Goal: Navigation & Orientation: Find specific page/section

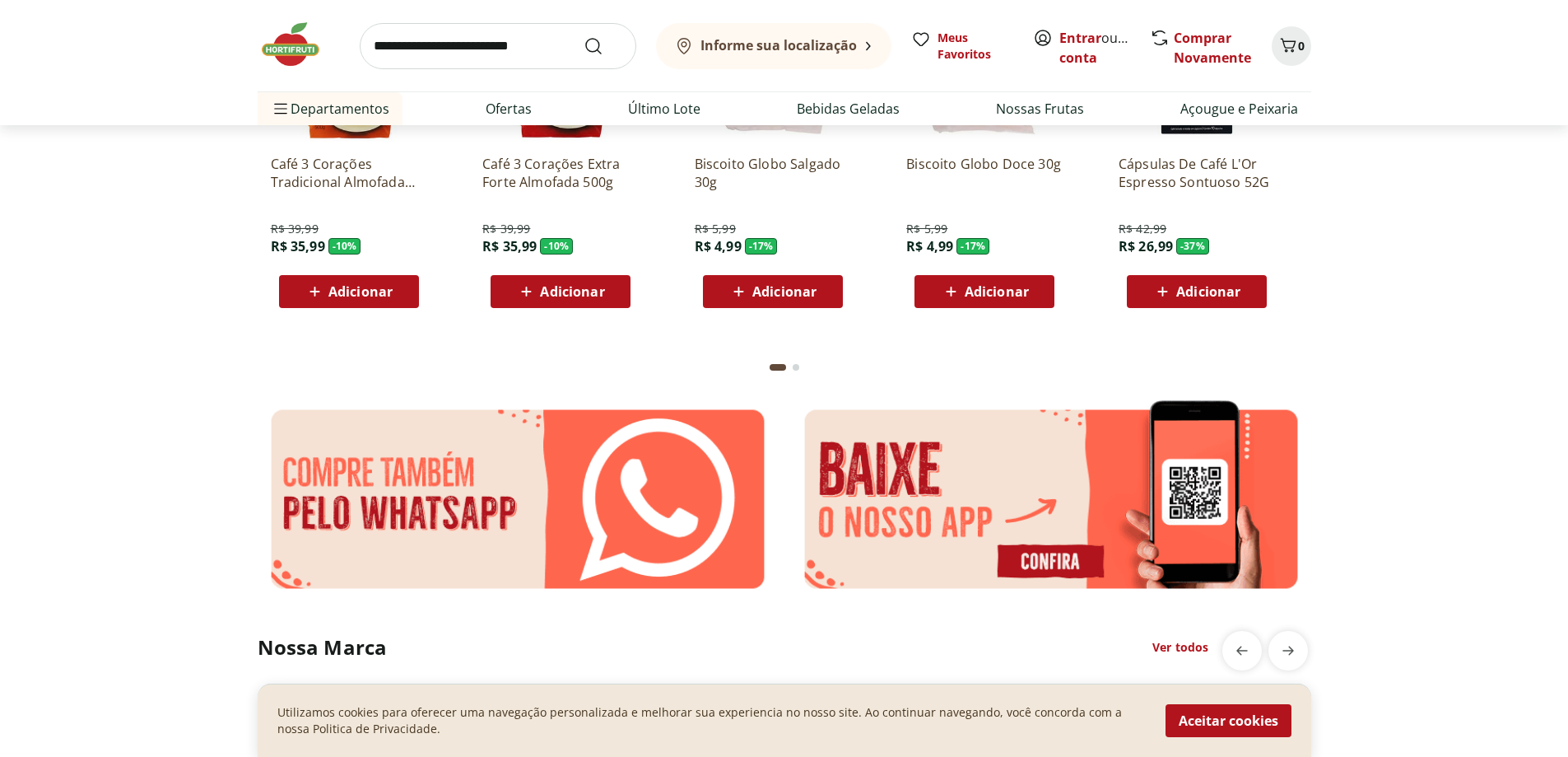
scroll to position [2997, 0]
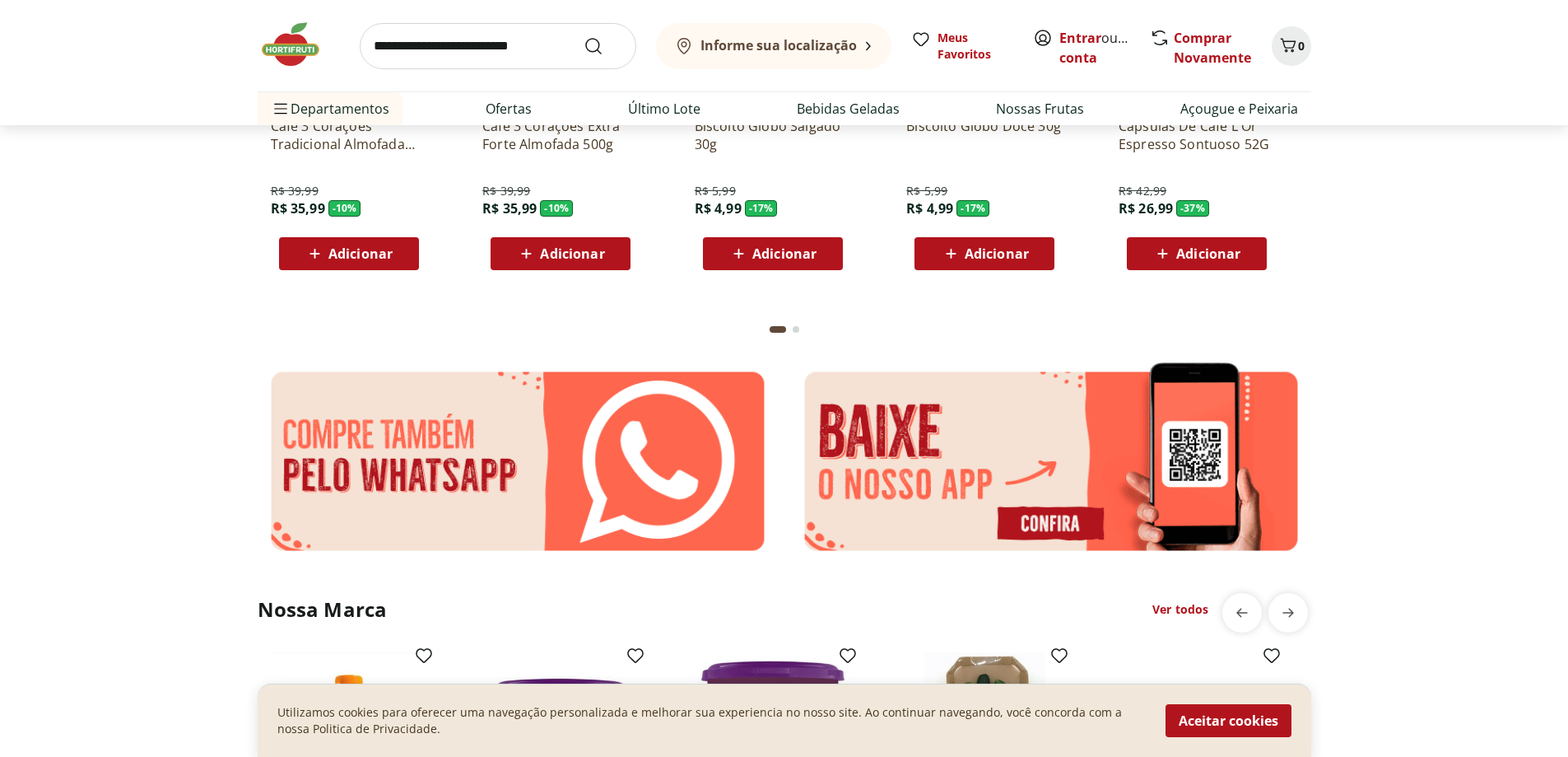
click at [1070, 462] on img at bounding box center [1051, 461] width 520 height 204
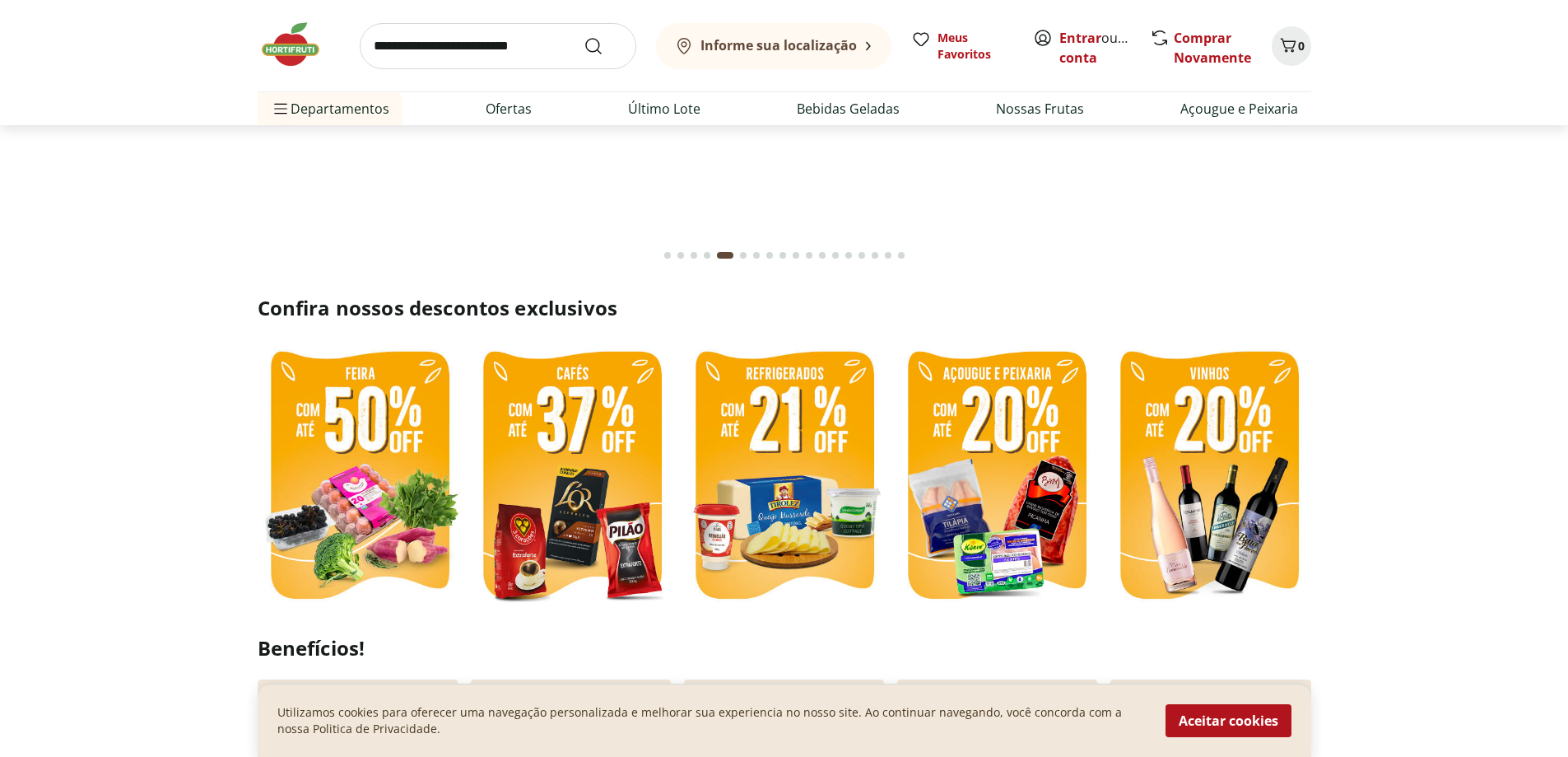
scroll to position [0, 0]
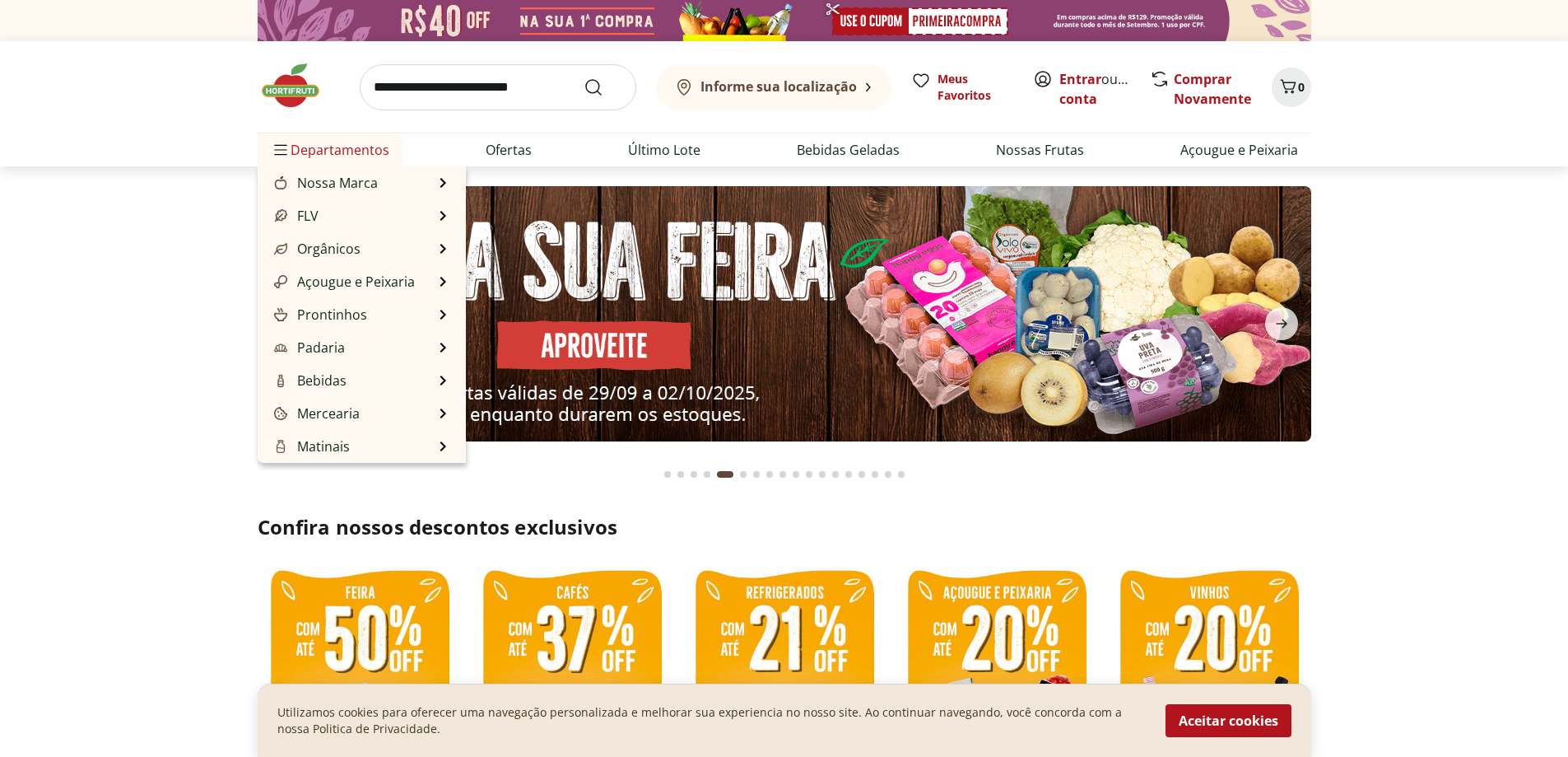
click at [339, 152] on span "Departamentos" at bounding box center [330, 150] width 118 height 39
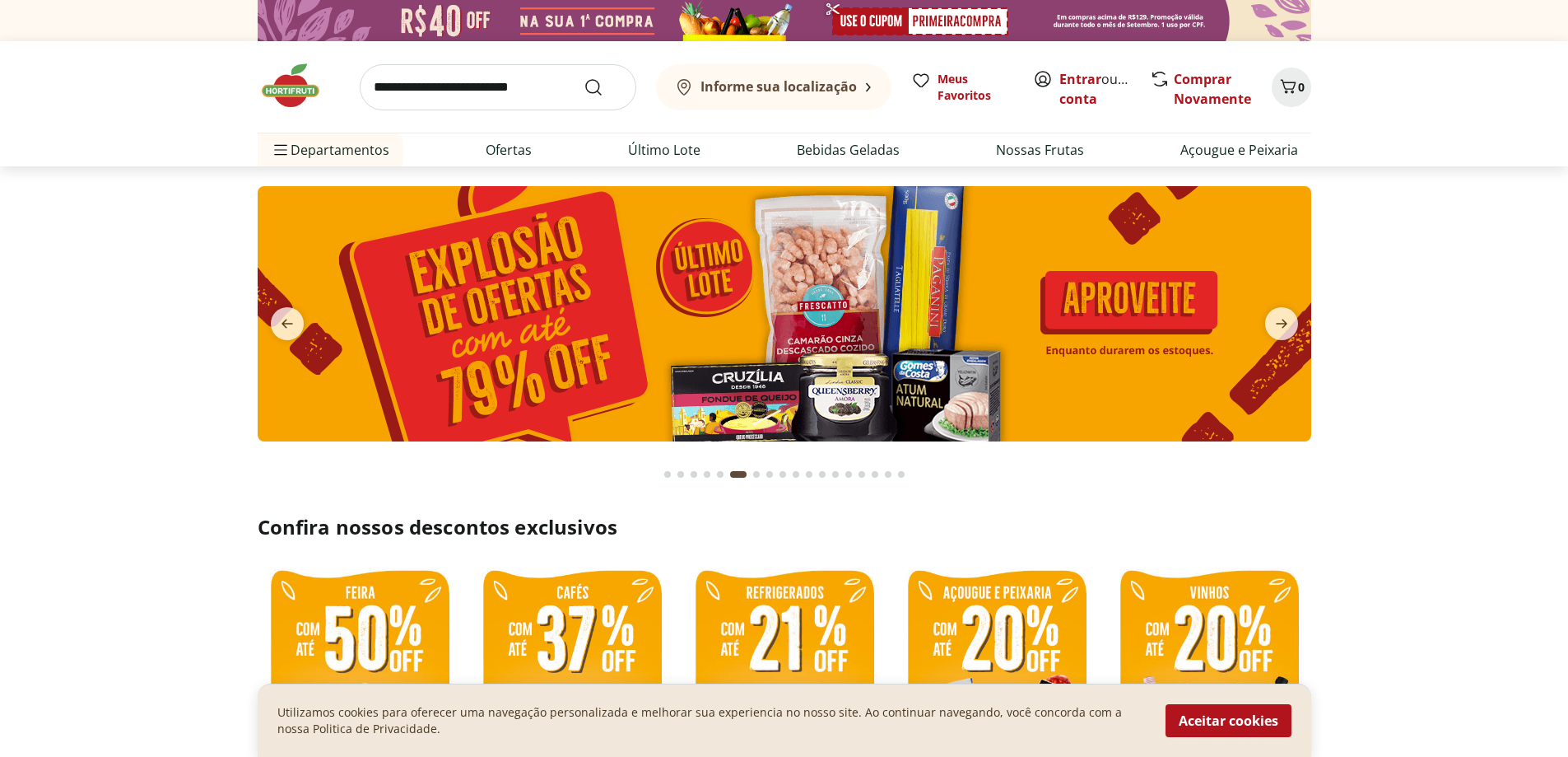
click at [1475, 255] on section at bounding box center [784, 331] width 1568 height 328
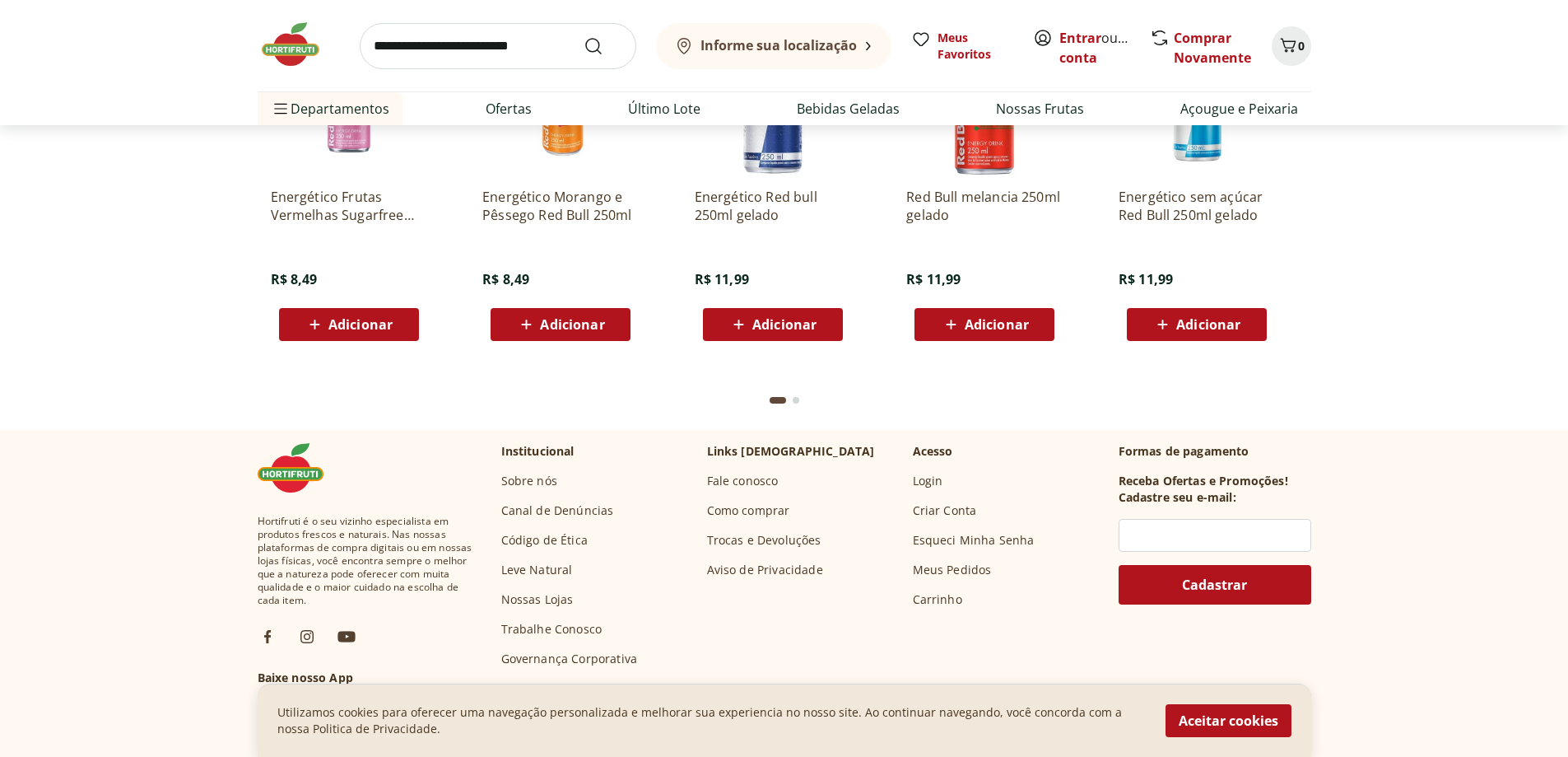
scroll to position [4693, 0]
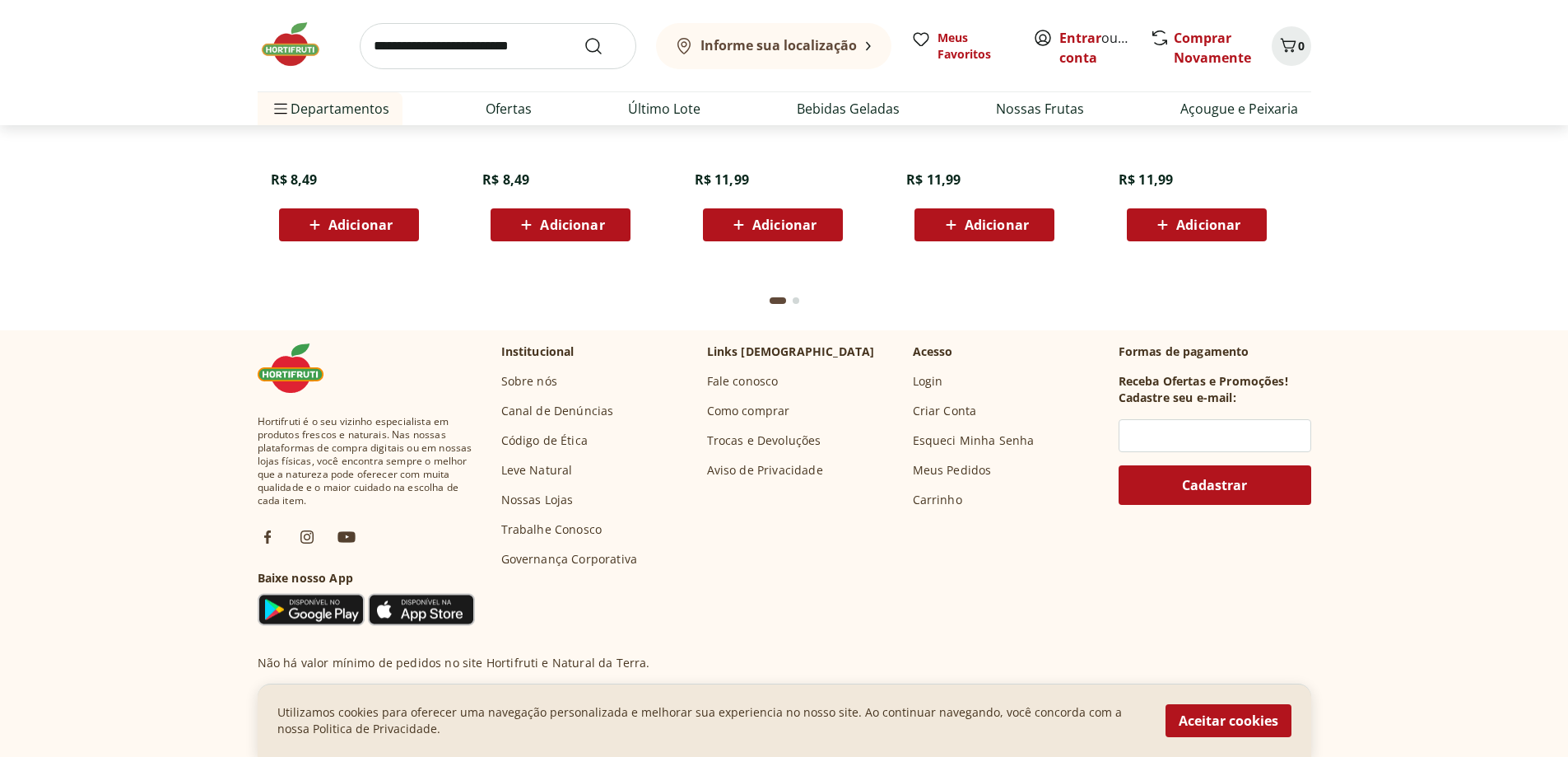
click at [556, 503] on link "Nossas Lojas" at bounding box center [537, 500] width 73 height 17
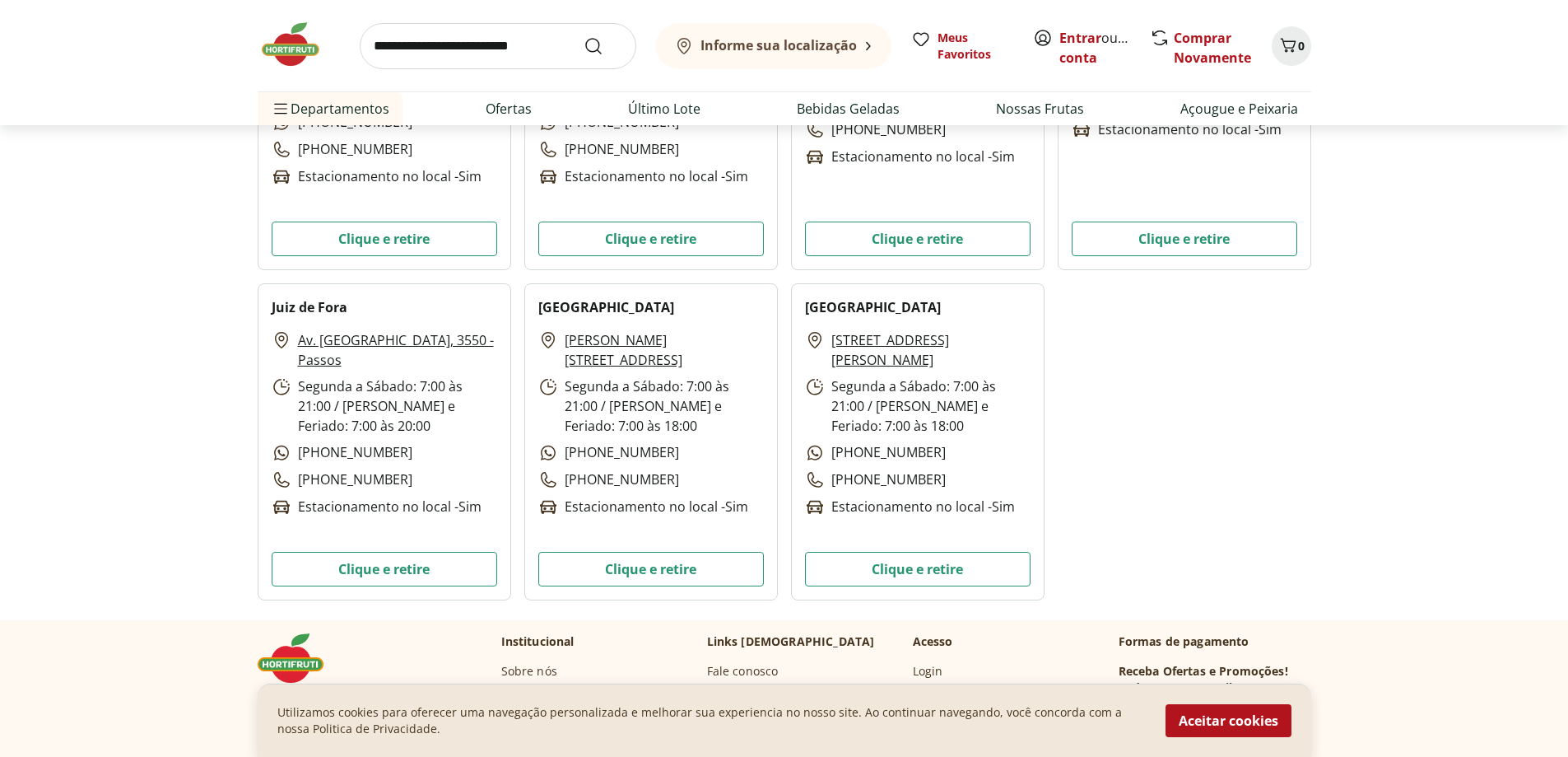
scroll to position [4858, 0]
